Goal: Check status: Check status

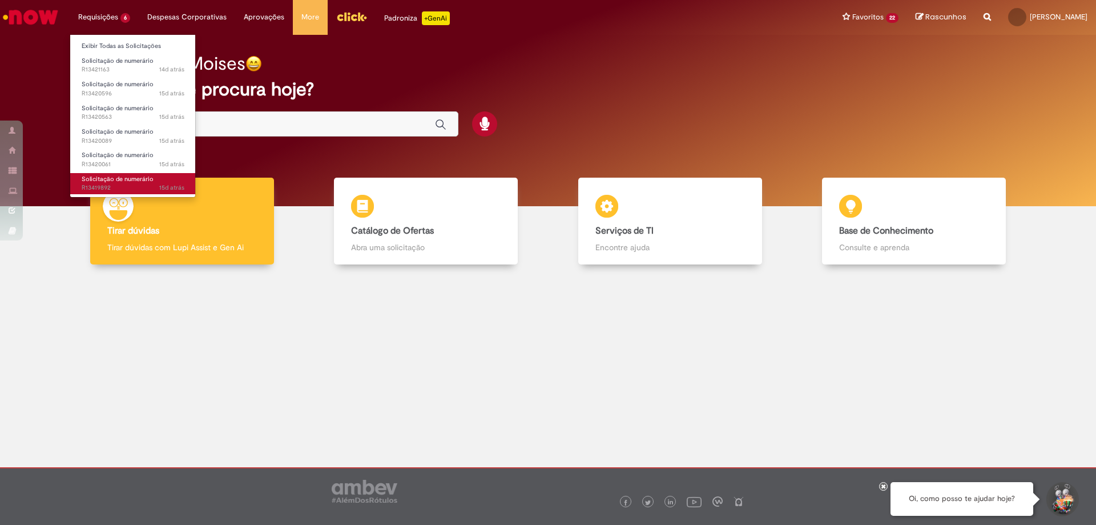
click at [105, 184] on span "15d atrás 15 dias atrás R13419892" at bounding box center [133, 187] width 103 height 9
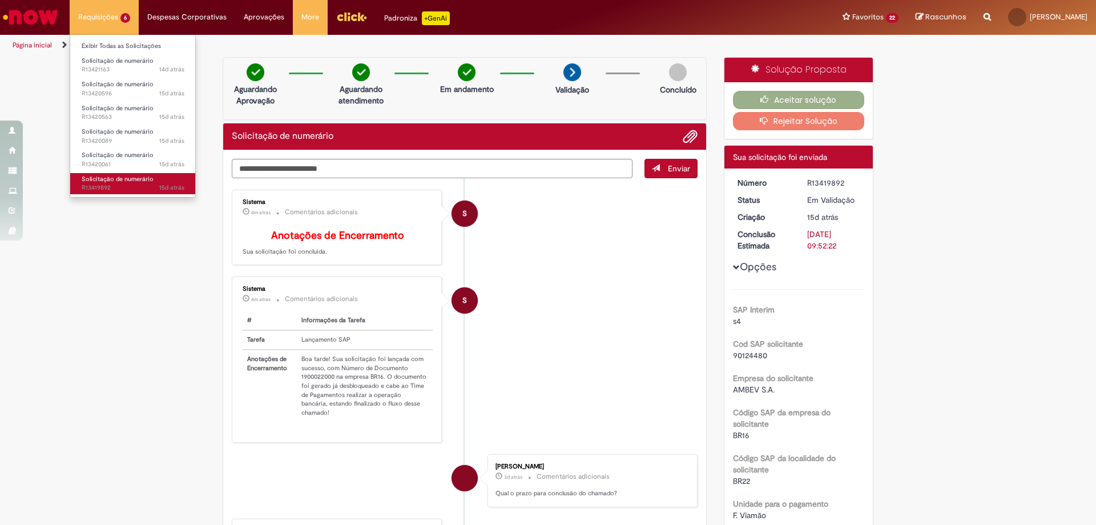
click at [115, 188] on span "15d atrás 15 dias atrás R13419892" at bounding box center [133, 187] width 103 height 9
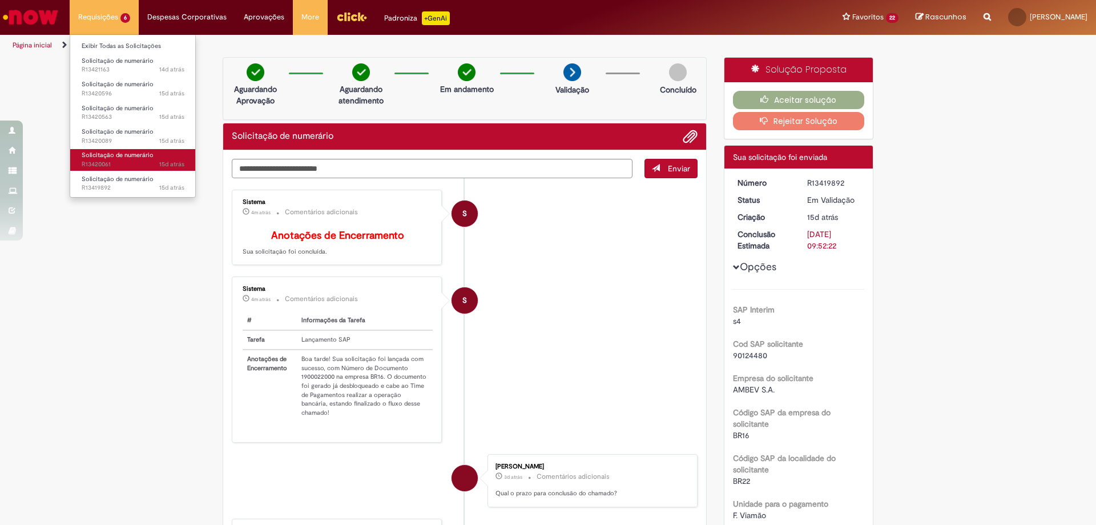
click at [111, 164] on span "15d atrás 15 dias atrás R13420061" at bounding box center [133, 164] width 103 height 9
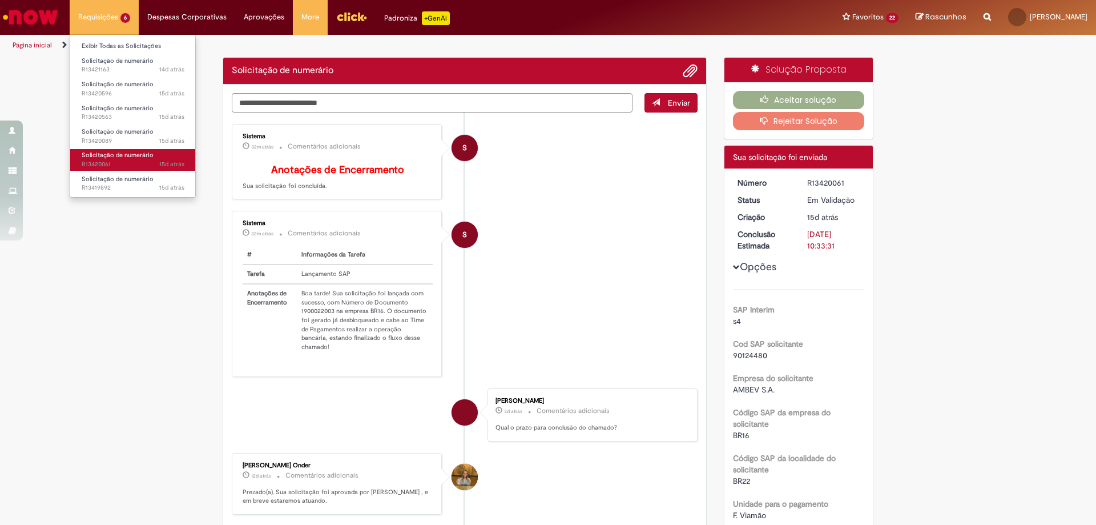
click at [113, 163] on span "15d atrás 15 dias atrás R13420061" at bounding box center [133, 164] width 103 height 9
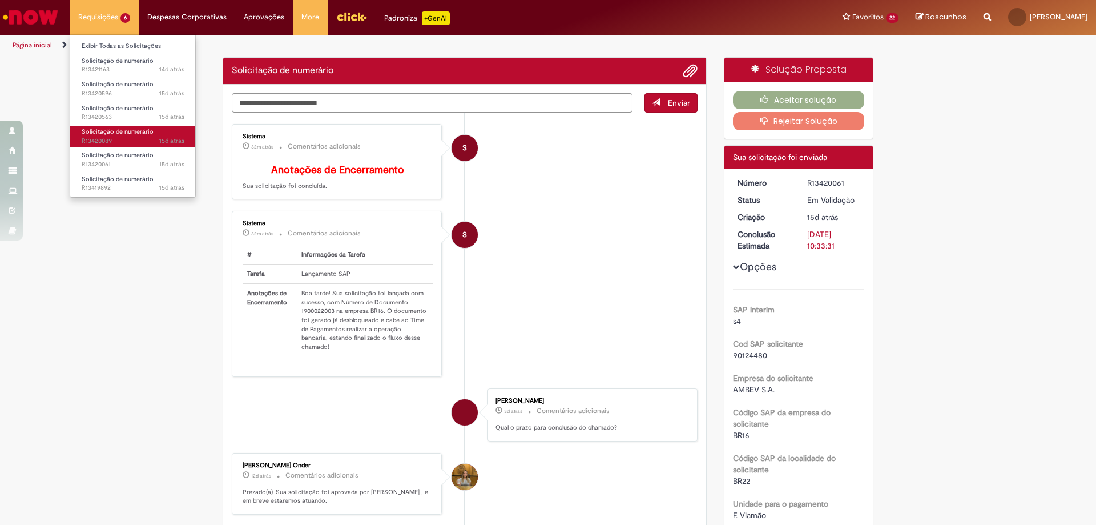
click at [117, 140] on span "15d atrás 15 dias atrás R13420089" at bounding box center [133, 140] width 103 height 9
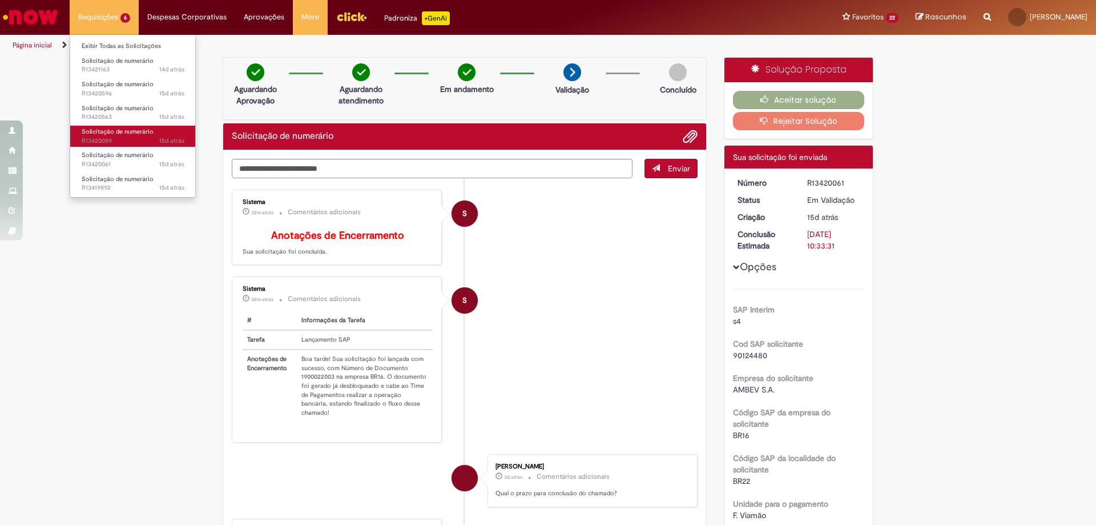
click at [117, 140] on span "15d atrás 15 dias atrás R13420089" at bounding box center [133, 140] width 103 height 9
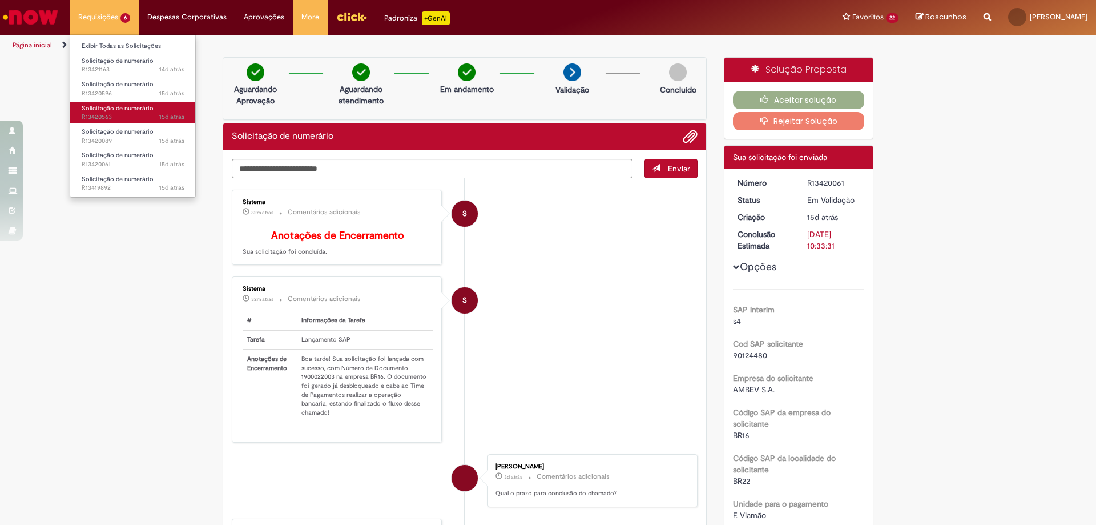
click at [118, 106] on span "Solicitação de numerário" at bounding box center [118, 108] width 72 height 9
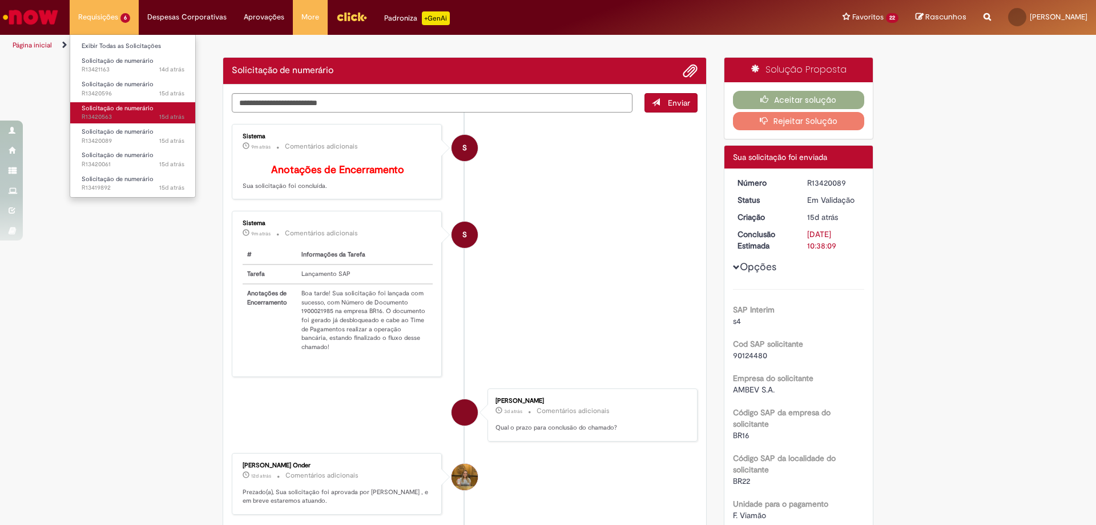
click at [118, 106] on span "Solicitação de numerário" at bounding box center [118, 108] width 72 height 9
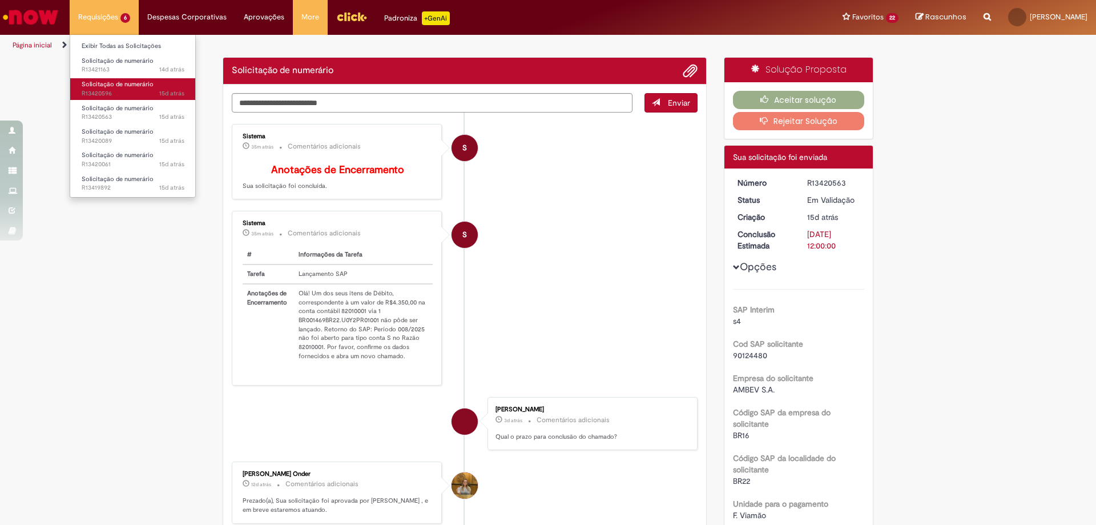
click at [122, 88] on span "Solicitação de numerário" at bounding box center [118, 84] width 72 height 9
